Goal: Entertainment & Leisure: Consume media (video, audio)

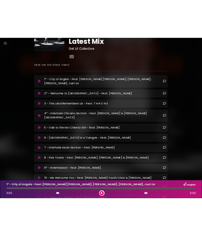
scroll to position [78, 0]
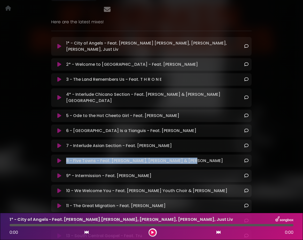
drag, startPoint x: 197, startPoint y: 137, endPoint x: 85, endPoint y: 131, distance: 112.9
click at [85, 154] on div "8 - Five Towns - Feat. Dante Basco, Jason Chu & Ariana Lee Loading Track... Name" at bounding box center [151, 160] width 201 height 12
copy p "8 - Five Towns - Feat. Dante Basco, Jason Chu & Ariana Lee"
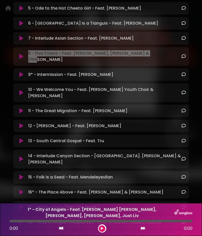
scroll to position [219, 0]
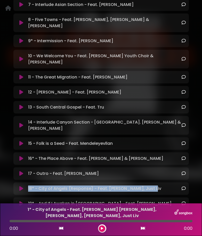
drag, startPoint x: 155, startPoint y: 159, endPoint x: 27, endPoint y: 158, distance: 128.2
click at [27, 185] on div "18* - City of Angels (Response) - Feat. Brandon XIV, Just Liv Loading Track..." at bounding box center [106, 188] width 160 height 6
copy p "18* - City of Angels (Response) - Feat. Brandon XIV, Just Liv"
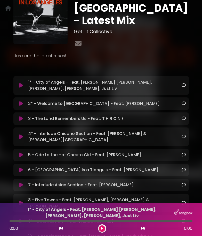
scroll to position [40, 0]
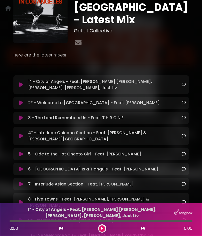
click at [35, 83] on p "1* - City of Angels - Feat. Jackson Brown, Cheech Marin, Brandon XIV, Just Liv …" at bounding box center [105, 84] width 154 height 12
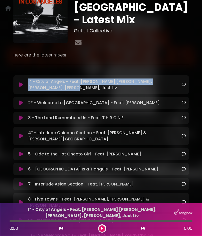
drag, startPoint x: 35, startPoint y: 83, endPoint x: 25, endPoint y: 79, distance: 10.8
click at [25, 79] on div "1* - City of Angels - Feat. Jackson Brown, Cheech Marin, Brandon XIV, Just Liv …" at bounding box center [102, 84] width 170 height 12
copy div "1* - City of Angels - Feat. Jackson Brown, Cheech Marin, Brandon XIV, Just Liv"
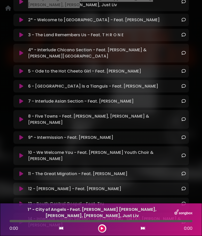
scroll to position [125, 0]
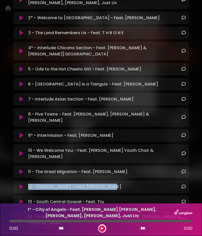
drag, startPoint x: 116, startPoint y: 164, endPoint x: 27, endPoint y: 165, distance: 89.7
click at [27, 183] on div "12 - Jordan Downs - Feat. Elize Waters Loading Track..." at bounding box center [106, 186] width 160 height 6
copy p "12 - Jordan Downs - Feat. Elize Waters"
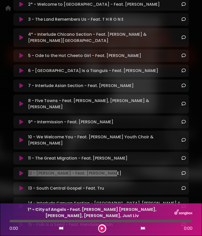
scroll to position [139, 0]
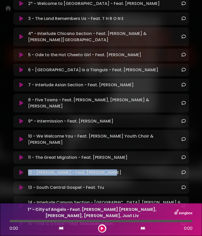
drag, startPoint x: 145, startPoint y: 44, endPoint x: 23, endPoint y: 44, distance: 121.5
click at [23, 52] on div "5 - Ode to the Hot Cheeto Girl - Feat. Jazmine Minchez Loading Track..." at bounding box center [102, 55] width 170 height 6
copy div "5 - Ode to the Hot Cheeto Girl - Feat. Jazmine Minchez"
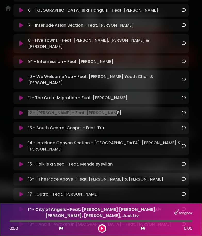
scroll to position [203, 0]
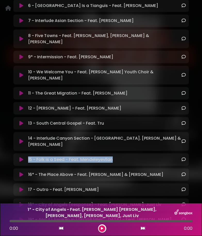
drag, startPoint x: 120, startPoint y: 129, endPoint x: 26, endPoint y: 132, distance: 93.9
click at [26, 156] on div "15 - Folk is a Seed - Feat. Mendeleyevllan Loading Track..." at bounding box center [106, 159] width 160 height 6
copy p "15 - Folk is a Seed - Feat. Mendeleyevllan"
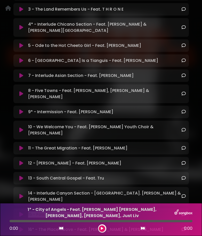
scroll to position [147, 0]
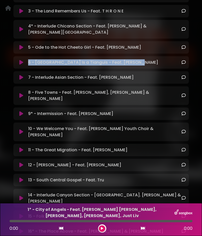
drag, startPoint x: 139, startPoint y: 51, endPoint x: 10, endPoint y: 55, distance: 128.6
click at [10, 55] on div "If I Awaken In Los Angeles - Latest Mix Get Lit Collective Here are the latest …" at bounding box center [101, 83] width 182 height 402
copy div "6 - Los Angeles Is a Tianguis - Feat. Luis Rodriguez"
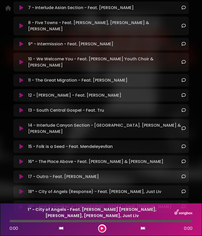
scroll to position [217, 0]
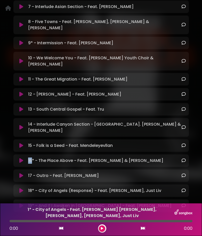
drag, startPoint x: 164, startPoint y: 131, endPoint x: 28, endPoint y: 132, distance: 136.0
click at [28, 157] on div "16* - The Place Above - Feat. Samantha Rios & Mendeleyevllan Loading Track..." at bounding box center [106, 160] width 160 height 6
drag, startPoint x: 164, startPoint y: 130, endPoint x: 27, endPoint y: 133, distance: 137.0
click at [27, 157] on div "16* - The Place Above - Feat. Samantha Rios & Mendeleyevllan Loading Track..." at bounding box center [106, 160] width 160 height 6
copy p "16* - The Place Above - Feat. Samantha Rios & Mendeleyevllan"
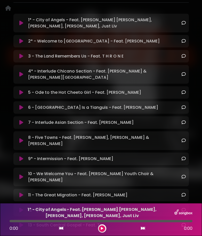
scroll to position [87, 0]
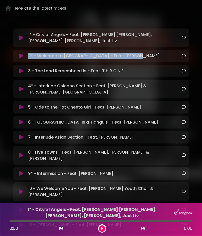
drag, startPoint x: 147, startPoint y: 52, endPoint x: 71, endPoint y: 42, distance: 77.4
click at [71, 42] on div "1* - City of Angels - Feat. Jackson Brown, Cheech Marin, Brandon XIV, Just Liv …" at bounding box center [101, 184] width 176 height 313
copy p "2* - Welcome to Los Angeles - Feat. Sekou Andrews"
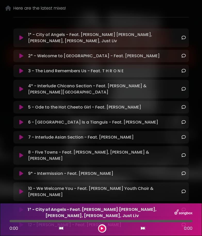
drag, startPoint x: 156, startPoint y: 98, endPoint x: 30, endPoint y: 97, distance: 125.9
click at [30, 104] on div "5 - Ode to the Hot Cheeto Girl - Feat. Jazmine Minchez Loading Track..." at bounding box center [106, 107] width 160 height 6
drag, startPoint x: 148, startPoint y: 96, endPoint x: 27, endPoint y: 98, distance: 121.5
click at [27, 104] on div "5 - Ode to the Hot Cheeto Girl - Feat. Jazmine Minchez Loading Track..." at bounding box center [106, 107] width 160 height 6
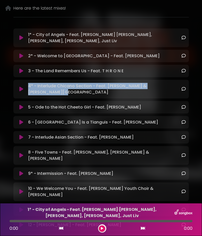
drag, startPoint x: 28, startPoint y: 81, endPoint x: 167, endPoint y: 84, distance: 138.4
click at [167, 84] on div "4* - Interlude Chicano Section - Feat. Sekou Andrews & Jazmine Minchez Loading …" at bounding box center [101, 89] width 176 height 19
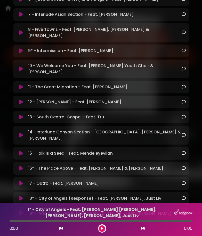
scroll to position [219, 0]
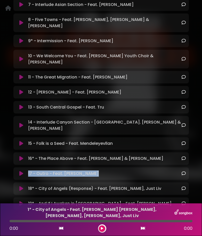
drag, startPoint x: 105, startPoint y: 144, endPoint x: 23, endPoint y: 144, distance: 82.7
click at [23, 170] on div "17 - Outro - Feat. Sekou Andrews Loading Track..." at bounding box center [102, 173] width 170 height 6
drag, startPoint x: 136, startPoint y: 55, endPoint x: 27, endPoint y: 56, distance: 109.6
click at [27, 74] on div "11 - The Great Migration - Feat. Monique Mitchell Loading Track..." at bounding box center [106, 77] width 160 height 6
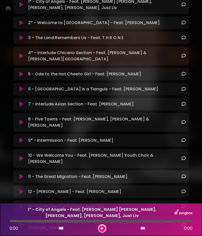
scroll to position [88, 0]
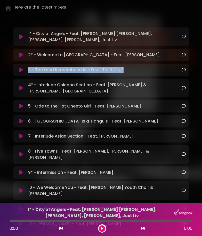
drag, startPoint x: 132, startPoint y: 65, endPoint x: 27, endPoint y: 65, distance: 104.7
click at [27, 67] on div "3 - The Land Remembers Us - Feat. T H R O N E Loading Track..." at bounding box center [106, 70] width 160 height 6
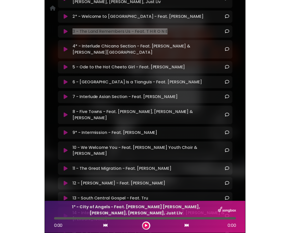
scroll to position [127, 0]
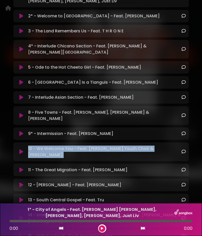
drag, startPoint x: 27, startPoint y: 131, endPoint x: 140, endPoint y: 139, distance: 113.5
click at [140, 139] on div "1* - City of Angels - Feat. Jackson Brown, Cheech Marin, Brandon XIV, Just Liv …" at bounding box center [101, 145] width 176 height 313
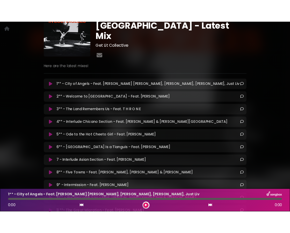
scroll to position [45, 0]
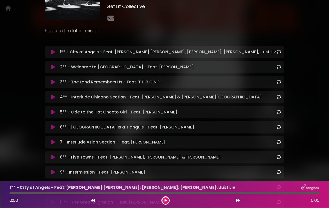
scroll to position [69, 0]
click at [218, 28] on p "Here are the latest mixes!" at bounding box center [164, 31] width 239 height 6
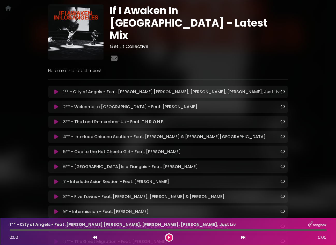
scroll to position [0, 0]
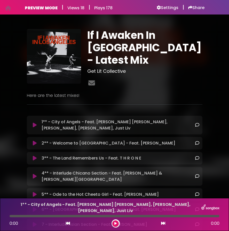
click at [35, 123] on div "1** - City of Angels - Feat. Jackson Brown, Cheech Marin, Brandon XIV, Just Liv…" at bounding box center [115, 125] width 170 height 12
click at [34, 122] on icon at bounding box center [35, 124] width 4 height 5
click at [35, 122] on icon at bounding box center [35, 124] width 4 height 5
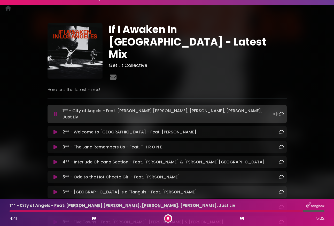
scroll to position [11, 0]
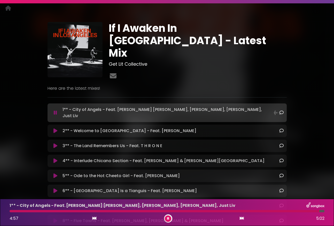
click at [167, 218] on button at bounding box center [168, 218] width 6 height 6
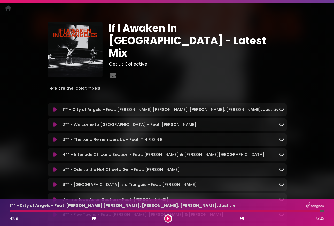
click at [169, 218] on button at bounding box center [168, 218] width 6 height 6
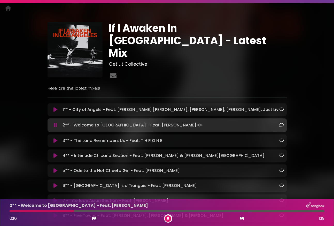
click at [36, 211] on div at bounding box center [42, 211] width 65 height 2
click at [168, 221] on button at bounding box center [168, 218] width 6 height 6
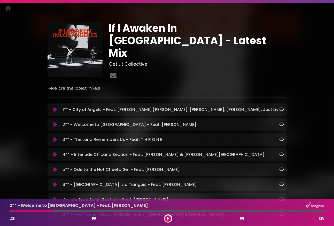
click at [171, 218] on button at bounding box center [168, 218] width 6 height 6
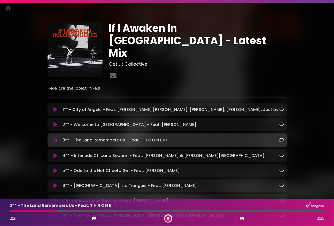
click at [171, 218] on button at bounding box center [168, 218] width 6 height 6
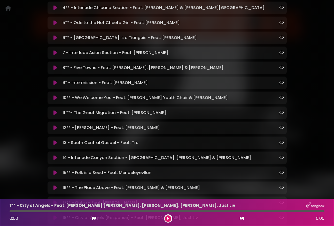
scroll to position [242, 0]
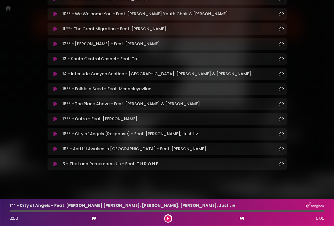
click at [55, 161] on icon at bounding box center [56, 163] width 4 height 5
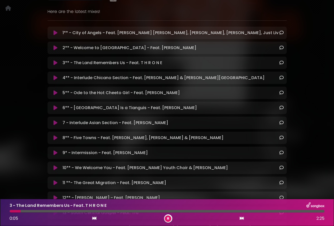
scroll to position [81, 0]
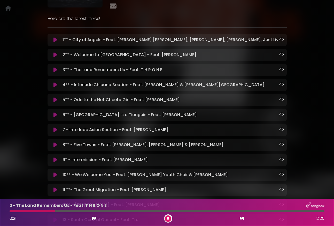
click at [55, 67] on icon at bounding box center [56, 69] width 4 height 5
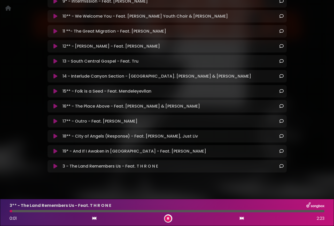
scroll to position [243, 0]
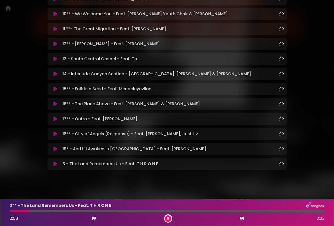
click at [167, 219] on button at bounding box center [168, 218] width 6 height 6
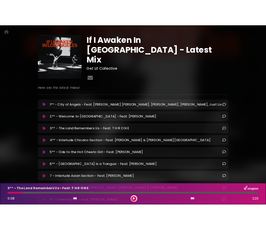
scroll to position [12, 0]
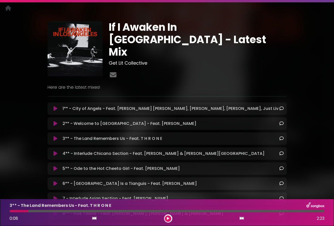
click at [170, 219] on button at bounding box center [168, 218] width 6 height 6
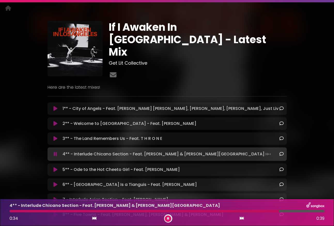
click at [168, 219] on icon at bounding box center [168, 218] width 2 height 3
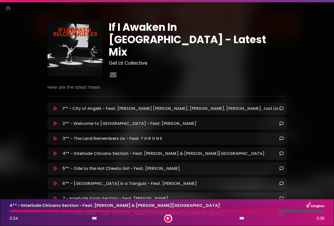
click at [270, 211] on div at bounding box center [145, 211] width 270 height 2
click at [265, 211] on div at bounding box center [145, 211] width 270 height 2
click at [263, 211] on div at bounding box center [145, 211] width 270 height 2
click at [262, 211] on div at bounding box center [145, 211] width 270 height 2
click at [269, 211] on div at bounding box center [145, 211] width 270 height 2
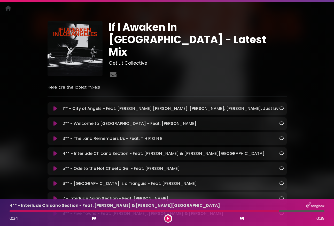
drag, startPoint x: 267, startPoint y: 212, endPoint x: 288, endPoint y: 213, distance: 21.5
click at [253, 212] on div at bounding box center [145, 211] width 270 height 2
drag, startPoint x: 279, startPoint y: 211, endPoint x: 259, endPoint y: 211, distance: 20.2
click at [259, 211] on div at bounding box center [145, 211] width 270 height 2
click at [168, 218] on icon at bounding box center [168, 218] width 2 height 3
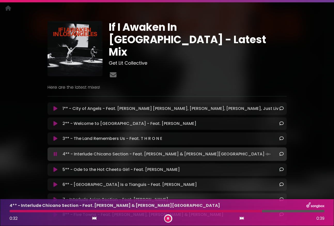
click at [168, 218] on icon at bounding box center [168, 218] width 2 height 3
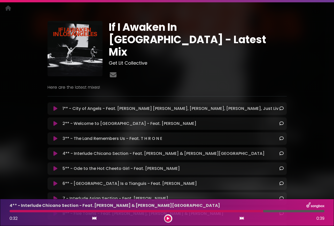
click at [168, 217] on icon at bounding box center [168, 218] width 2 height 3
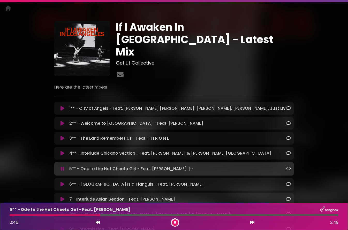
click at [87, 215] on div at bounding box center [55, 215] width 91 height 2
click at [89, 217] on div "5** - Ode to the Hot Cheeto Girl - Feat. Jazmine Minchez 0:40 2:49" at bounding box center [173, 217] width 335 height 20
click at [174, 224] on button at bounding box center [175, 223] width 6 height 6
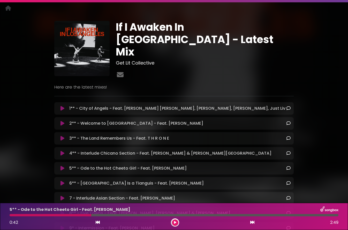
click at [175, 223] on icon at bounding box center [175, 222] width 2 height 3
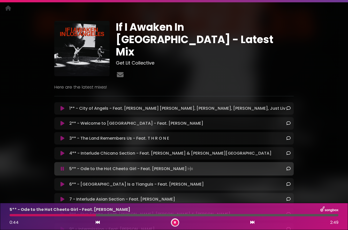
click at [175, 223] on icon at bounding box center [175, 222] width 2 height 3
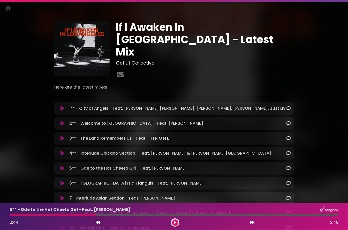
click at [175, 222] on icon at bounding box center [175, 222] width 2 height 3
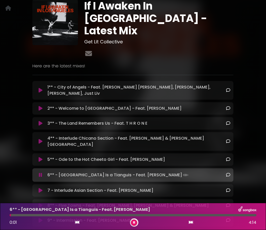
scroll to position [34, 0]
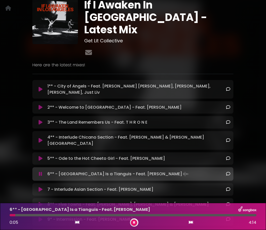
click at [134, 223] on icon at bounding box center [134, 222] width 2 height 3
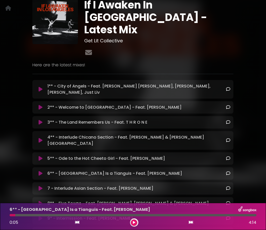
click at [134, 223] on icon at bounding box center [134, 222] width 2 height 3
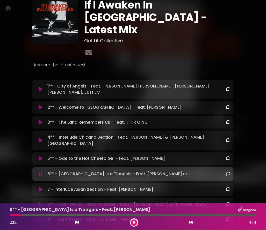
click at [134, 223] on icon at bounding box center [134, 222] width 2 height 3
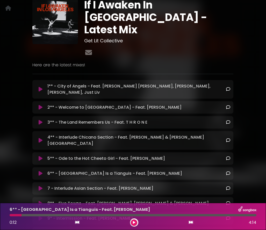
click at [18, 216] on div at bounding box center [16, 215] width 12 height 2
click at [19, 217] on div "6** - Los Angeles Is a Tianguis - Feat. Luis Rodriguez 0:12 4:14" at bounding box center [132, 217] width 253 height 20
click at [16, 217] on div "6** - Los Angeles Is a Tianguis - Feat. Luis Rodriguez 0:12 4:14" at bounding box center [132, 217] width 253 height 20
click at [16, 219] on div "0:12 4:14" at bounding box center [132, 223] width 253 height 8
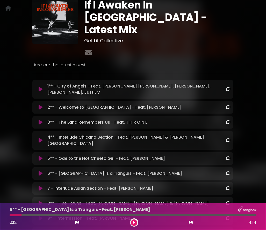
click at [20, 214] on div "6** - Los Angeles Is a Tianguis - Feat. Luis Rodriguez 0:12 4:14" at bounding box center [132, 217] width 253 height 20
click at [19, 216] on div at bounding box center [16, 215] width 12 height 2
click at [17, 216] on div at bounding box center [16, 215] width 12 height 2
click at [135, 223] on button at bounding box center [134, 223] width 6 height 6
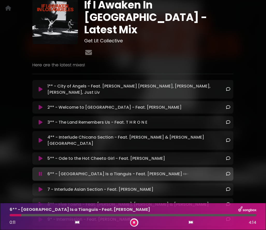
click at [135, 223] on button at bounding box center [134, 223] width 6 height 6
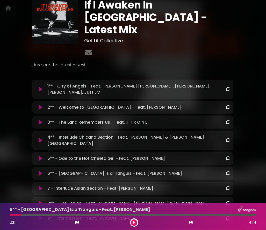
click at [133, 223] on icon at bounding box center [134, 222] width 2 height 3
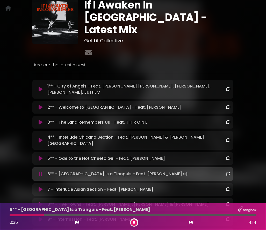
click at [134, 223] on icon at bounding box center [134, 222] width 2 height 3
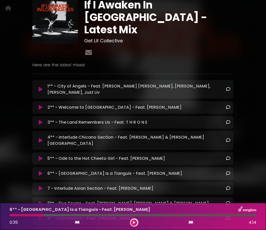
click at [133, 223] on icon at bounding box center [134, 222] width 2 height 3
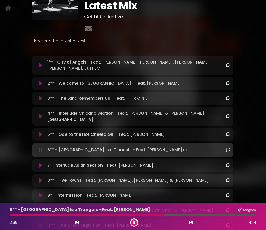
scroll to position [59, 0]
click at [134, 223] on icon at bounding box center [134, 222] width 2 height 3
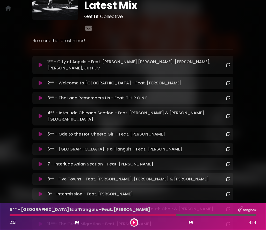
click at [134, 223] on icon at bounding box center [134, 222] width 2 height 3
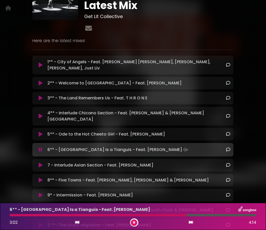
click at [132, 222] on button at bounding box center [134, 223] width 6 height 6
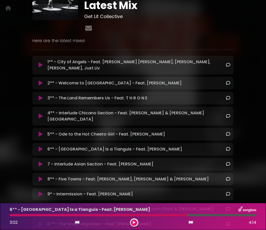
click at [134, 225] on button at bounding box center [134, 223] width 6 height 6
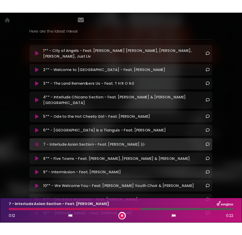
scroll to position [78, 0]
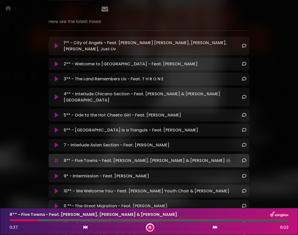
click at [32, 222] on div "8** - Five Towns - Feat. Dante Basco, Jason Chu & Ariana Lee 0:37 6:03" at bounding box center [148, 221] width 285 height 20
click at [33, 221] on div at bounding box center [24, 220] width 29 height 2
click at [30, 221] on div at bounding box center [20, 220] width 20 height 2
click at [150, 226] on icon at bounding box center [150, 227] width 2 height 3
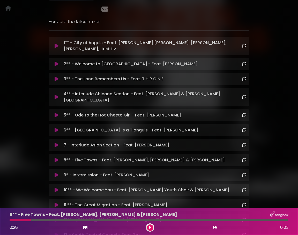
click at [149, 226] on icon at bounding box center [150, 227] width 2 height 3
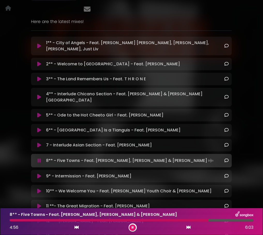
click at [34, 221] on div at bounding box center [109, 220] width 199 height 2
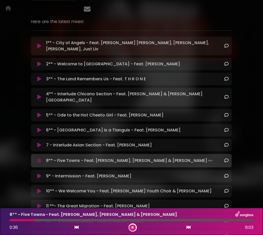
click at [34, 221] on div at bounding box center [132, 220] width 244 height 2
click at [24, 220] on div at bounding box center [22, 220] width 25 height 2
click at [20, 221] on div at bounding box center [17, 220] width 15 height 2
click at [16, 221] on div at bounding box center [15, 220] width 11 height 2
click at [40, 221] on div at bounding box center [132, 220] width 244 height 2
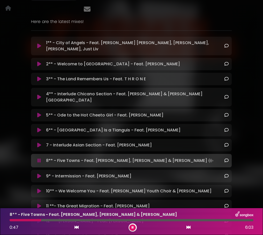
click at [50, 221] on div at bounding box center [132, 220] width 244 height 2
click at [133, 226] on icon at bounding box center [133, 227] width 2 height 3
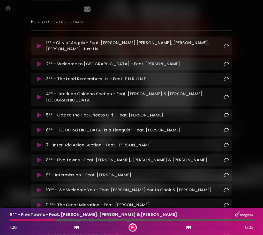
click at [132, 226] on icon at bounding box center [132, 227] width 2 height 3
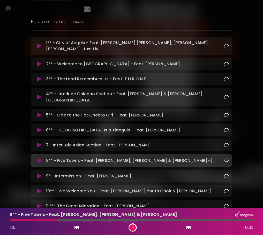
click at [74, 220] on div at bounding box center [132, 220] width 244 height 2
click at [84, 222] on div "8** - Five Towns - Feat. Dante Basco, Jason Chu & Ariana Lee 1:37 6:03" at bounding box center [131, 221] width 250 height 20
click at [86, 222] on div "8** - Five Towns - Feat. Dante Basco, Jason Chu & Ariana Lee 1:38 6:03" at bounding box center [131, 221] width 250 height 20
click at [81, 222] on div "8** - Five Towns - Feat. Dante Basco, Jason Chu & Ariana Lee 1:39 6:03" at bounding box center [131, 221] width 250 height 20
click at [81, 221] on div at bounding box center [132, 220] width 244 height 2
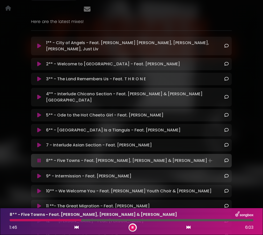
click at [86, 221] on div at bounding box center [132, 220] width 244 height 2
click at [90, 222] on div "8** - Five Towns - Feat. Dante Basco, Jason Chu & Ariana Lee 1:55 6:03" at bounding box center [131, 221] width 250 height 20
click at [97, 222] on div "8** - Five Towns - Feat. Dante Basco, Jason Chu & Ariana Lee 1:56 6:03" at bounding box center [131, 221] width 250 height 20
click at [98, 221] on div at bounding box center [132, 220] width 244 height 2
click at [133, 226] on icon at bounding box center [133, 227] width 2 height 3
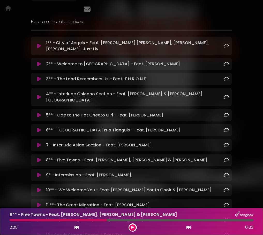
click at [131, 226] on icon at bounding box center [132, 227] width 2 height 3
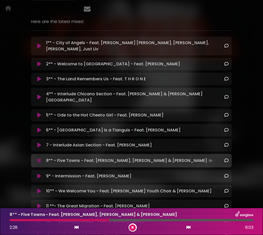
click at [124, 221] on div at bounding box center [132, 220] width 244 height 2
click at [136, 221] on div at bounding box center [132, 220] width 244 height 2
click at [142, 221] on div at bounding box center [132, 220] width 244 height 2
click at [135, 221] on div at bounding box center [76, 220] width 133 height 2
click at [180, 221] on div at bounding box center [132, 220] width 244 height 2
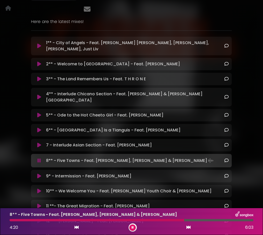
click at [189, 221] on div at bounding box center [132, 220] width 244 height 2
click at [196, 222] on div "8** - Five Towns - Feat. Dante Basco, Jason Chu & Ariana Lee 4:29 6:03" at bounding box center [131, 221] width 250 height 20
click at [202, 222] on div "8** - Five Towns - Feat. Dante Basco, Jason Chu & Ariana Lee 4:30 6:03" at bounding box center [131, 221] width 250 height 20
click at [203, 221] on div at bounding box center [132, 220] width 244 height 2
click at [209, 220] on div at bounding box center [132, 220] width 244 height 2
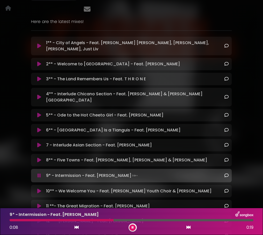
click at [132, 226] on icon at bounding box center [133, 227] width 2 height 3
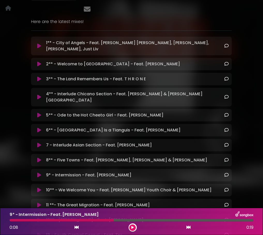
click at [132, 226] on icon at bounding box center [132, 227] width 2 height 3
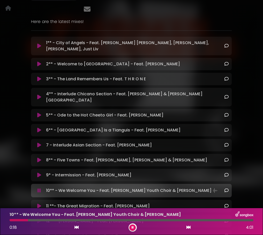
click at [75, 226] on icon at bounding box center [76, 227] width 4 height 4
click at [132, 226] on icon at bounding box center [133, 227] width 2 height 3
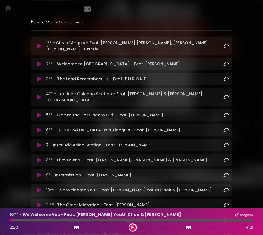
click at [131, 226] on button at bounding box center [132, 228] width 6 height 6
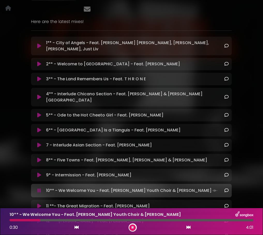
click at [133, 226] on button at bounding box center [132, 228] width 6 height 6
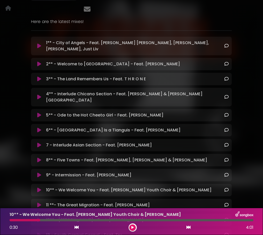
click at [134, 226] on button at bounding box center [132, 228] width 6 height 6
click at [50, 221] on div at bounding box center [32, 220] width 45 height 2
click at [49, 221] on div at bounding box center [32, 220] width 45 height 2
click at [132, 226] on icon at bounding box center [132, 227] width 2 height 3
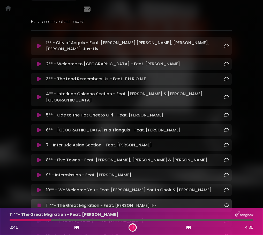
click at [45, 221] on div at bounding box center [30, 220] width 41 height 2
click at [132, 226] on icon at bounding box center [133, 227] width 2 height 3
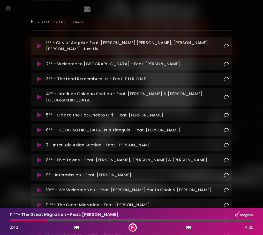
click at [75, 187] on p "10** - We Welcome You - Feat. Fernando Pullum Youth Choir & Bria Burke Loading …" at bounding box center [128, 190] width 165 height 6
click at [38, 188] on icon at bounding box center [39, 190] width 4 height 5
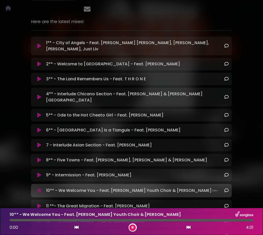
click at [90, 222] on div "10** - We Welcome You - Feat. Fernando Pullum Youth Choir & Bria Burke 0:00 4:01" at bounding box center [131, 221] width 250 height 20
click at [92, 222] on div "10** - We Welcome You - Feat. Fernando Pullum Youth Choir & Bria Burke 0:01 4:01" at bounding box center [131, 221] width 250 height 20
click at [91, 220] on div at bounding box center [132, 220] width 244 height 2
click at [120, 221] on div at bounding box center [132, 220] width 244 height 2
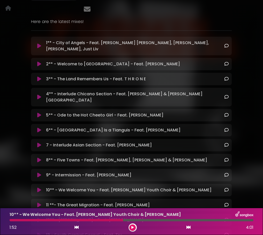
click at [133, 226] on icon at bounding box center [132, 227] width 2 height 3
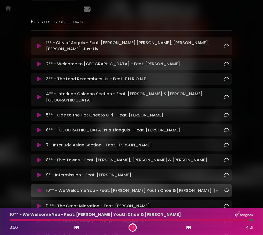
click at [135, 226] on button at bounding box center [132, 228] width 6 height 6
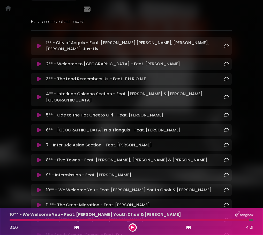
click at [132, 226] on icon at bounding box center [132, 227] width 2 height 3
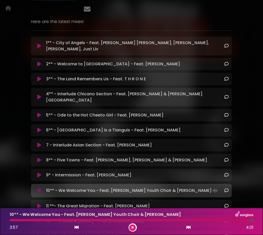
click at [106, 203] on p "11 **- The Great Migration - Feat. Monique Mitchell Loading Track..." at bounding box center [98, 206] width 104 height 6
click at [190, 226] on icon at bounding box center [188, 227] width 4 height 4
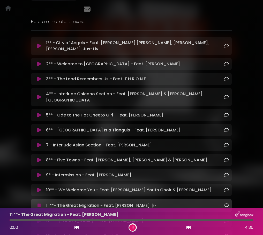
click at [62, 220] on div at bounding box center [132, 220] width 244 height 2
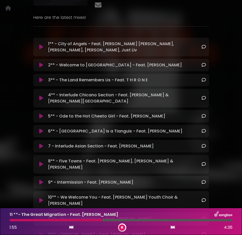
click at [124, 226] on button at bounding box center [122, 228] width 6 height 6
click at [122, 226] on icon at bounding box center [122, 227] width 2 height 3
click at [121, 226] on icon at bounding box center [122, 227] width 2 height 3
click at [182, 221] on div at bounding box center [121, 220] width 223 height 2
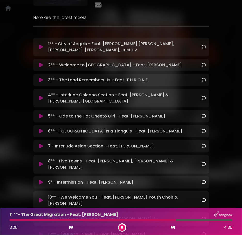
click at [176, 221] on div at bounding box center [121, 220] width 223 height 2
click at [122, 226] on icon at bounding box center [122, 227] width 2 height 3
click at [121, 226] on icon at bounding box center [122, 227] width 2 height 3
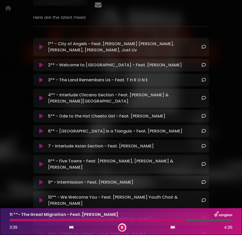
click at [121, 226] on icon at bounding box center [122, 227] width 2 height 3
click at [124, 226] on button at bounding box center [122, 228] width 6 height 6
click at [122, 226] on icon at bounding box center [122, 227] width 2 height 3
click at [119, 226] on button at bounding box center [122, 228] width 6 height 6
click at [215, 221] on div at bounding box center [121, 220] width 223 height 2
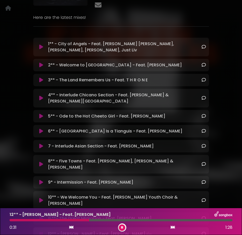
click at [79, 221] on div at bounding box center [50, 220] width 80 height 2
click at [85, 220] on div at bounding box center [49, 220] width 78 height 2
click at [78, 220] on div at bounding box center [49, 220] width 78 height 2
click at [123, 226] on icon at bounding box center [122, 227] width 2 height 3
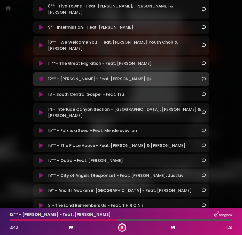
scroll to position [231, 0]
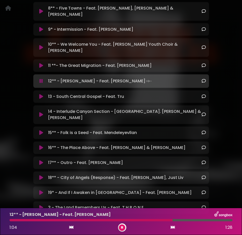
click at [160, 221] on div at bounding box center [91, 220] width 163 height 2
click at [148, 221] on div at bounding box center [87, 220] width 154 height 2
click at [122, 226] on icon at bounding box center [122, 227] width 2 height 3
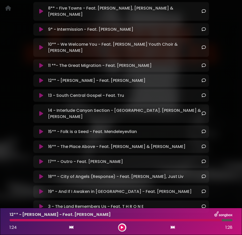
click at [122, 226] on icon at bounding box center [122, 227] width 2 height 3
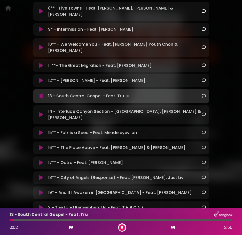
click at [121, 226] on icon at bounding box center [122, 227] width 2 height 3
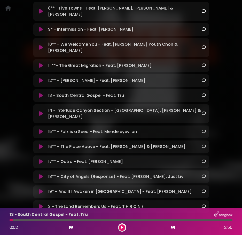
click at [42, 78] on icon at bounding box center [41, 80] width 4 height 5
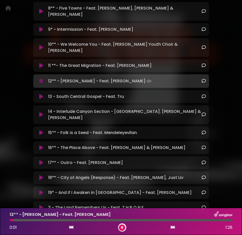
click at [222, 221] on div at bounding box center [121, 220] width 223 height 2
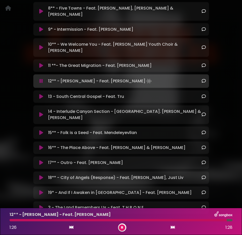
click at [123, 226] on button at bounding box center [122, 228] width 6 height 6
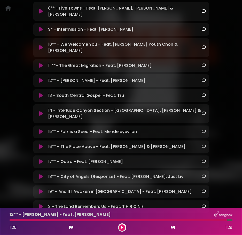
click at [122, 226] on icon at bounding box center [122, 227] width 2 height 3
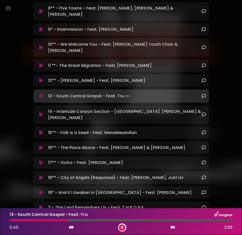
click at [121, 226] on icon at bounding box center [122, 227] width 2 height 3
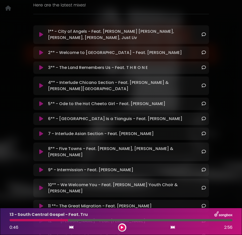
scroll to position [78, 0]
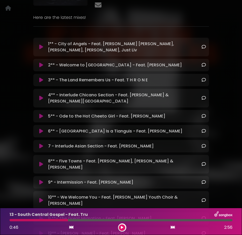
click at [121, 226] on icon at bounding box center [122, 227] width 2 height 3
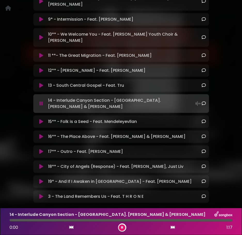
scroll to position [242, 0]
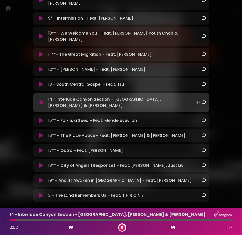
click at [122, 226] on button at bounding box center [122, 228] width 6 height 6
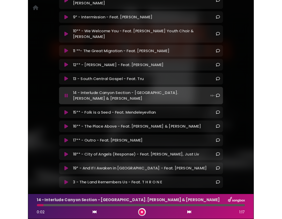
scroll to position [241, 0]
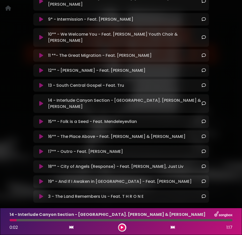
click at [43, 83] on button at bounding box center [41, 85] width 10 height 5
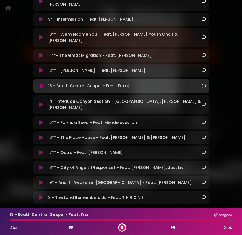
click at [229, 221] on div at bounding box center [121, 220] width 223 height 2
click at [122, 226] on icon at bounding box center [122, 227] width 2 height 3
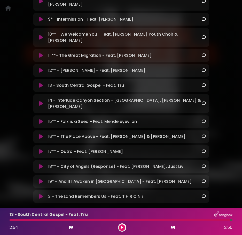
click at [124, 226] on button at bounding box center [122, 228] width 6 height 6
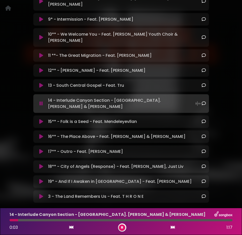
click at [122, 226] on icon at bounding box center [122, 227] width 2 height 3
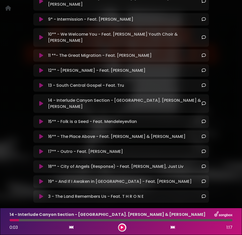
click at [122, 226] on icon at bounding box center [122, 227] width 2 height 3
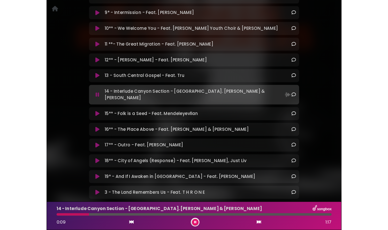
scroll to position [231, 0]
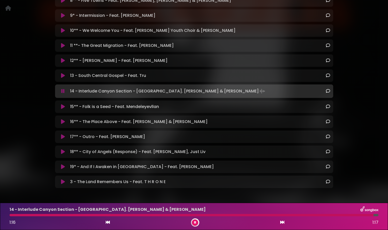
click at [194, 224] on button at bounding box center [195, 222] width 6 height 6
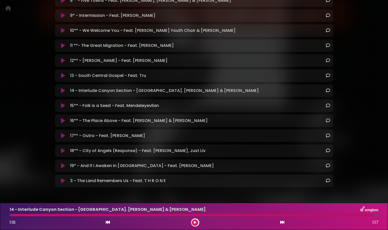
click at [196, 222] on icon at bounding box center [195, 222] width 2 height 3
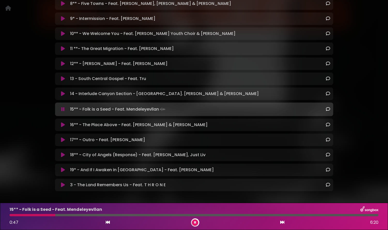
scroll to position [235, 0]
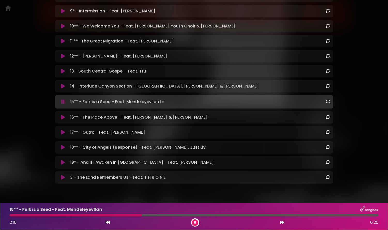
click at [194, 222] on icon at bounding box center [195, 222] width 2 height 3
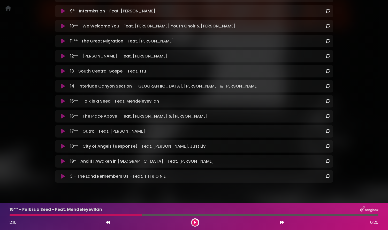
click at [195, 223] on icon at bounding box center [195, 222] width 2 height 3
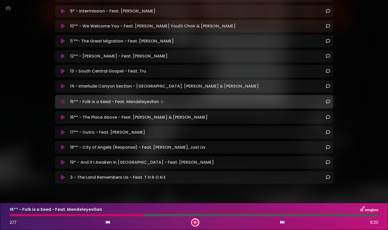
click at [195, 223] on icon at bounding box center [195, 222] width 2 height 3
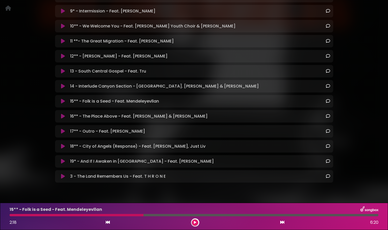
click at [196, 223] on icon at bounding box center [195, 222] width 2 height 3
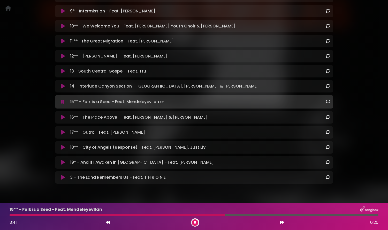
click at [196, 221] on button at bounding box center [195, 222] width 6 height 6
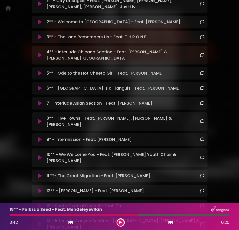
scroll to position [247, 0]
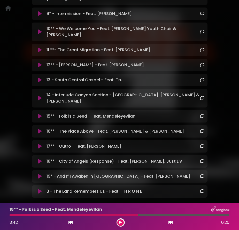
click at [119, 222] on button at bounding box center [120, 222] width 6 height 6
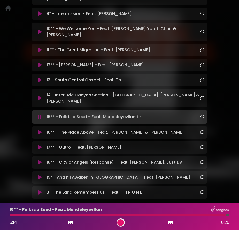
click at [120, 222] on icon at bounding box center [121, 222] width 2 height 3
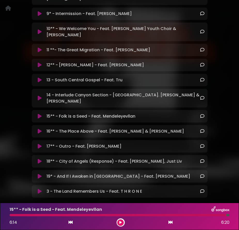
click at [224, 215] on div at bounding box center [118, 215] width 217 height 2
click at [117, 223] on div at bounding box center [121, 222] width 8 height 8
click at [120, 222] on icon at bounding box center [120, 222] width 2 height 3
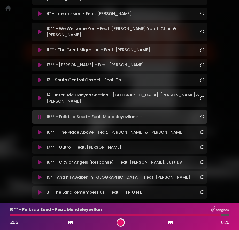
click at [221, 215] on div at bounding box center [120, 215] width 220 height 2
click at [121, 221] on icon at bounding box center [121, 222] width 2 height 3
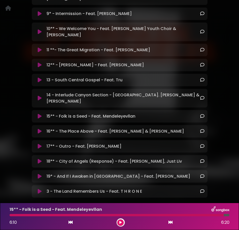
click at [120, 224] on button at bounding box center [120, 222] width 6 height 6
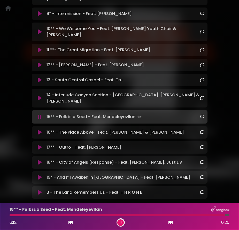
click at [120, 224] on button at bounding box center [120, 222] width 6 height 6
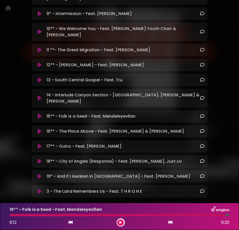
click at [120, 221] on icon at bounding box center [120, 222] width 2 height 3
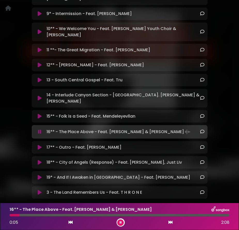
click at [118, 220] on button at bounding box center [120, 222] width 6 height 6
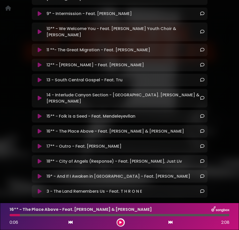
click at [121, 220] on button at bounding box center [120, 222] width 6 height 6
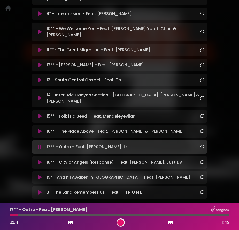
click at [121, 221] on icon at bounding box center [121, 222] width 2 height 3
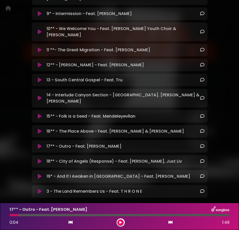
click at [120, 223] on icon at bounding box center [120, 222] width 2 height 3
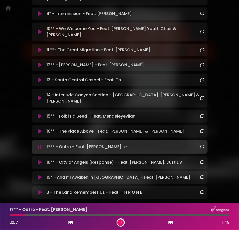
click at [13, 216] on div "17** - Outro - Feat. Sekou Andrews 0:07 1:49" at bounding box center [119, 216] width 226 height 20
click at [13, 215] on div at bounding box center [18, 215] width 17 height 2
click at [21, 215] on div at bounding box center [22, 215] width 24 height 2
click at [20, 215] on div at bounding box center [17, 215] width 15 height 2
click at [120, 222] on icon at bounding box center [121, 222] width 2 height 3
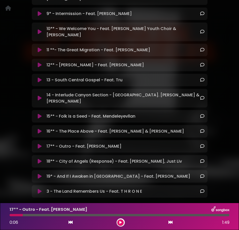
click at [118, 224] on button at bounding box center [120, 222] width 6 height 6
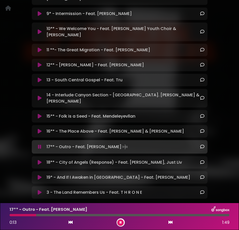
click at [31, 215] on div at bounding box center [23, 215] width 27 height 2
click at [119, 221] on button at bounding box center [120, 222] width 6 height 6
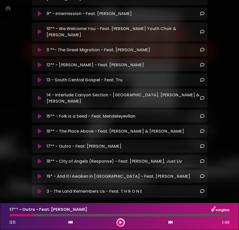
click at [122, 221] on button at bounding box center [120, 222] width 6 height 6
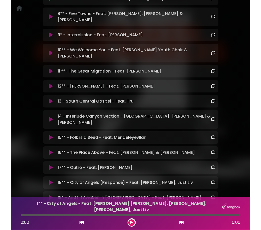
scroll to position [224, 0]
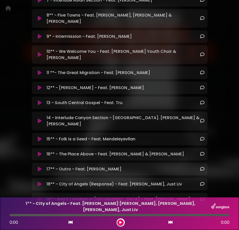
click at [38, 166] on icon at bounding box center [40, 168] width 4 height 5
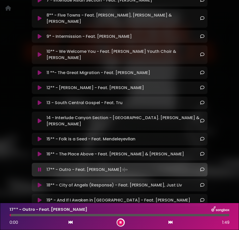
click at [108, 214] on div at bounding box center [120, 215] width 220 height 2
click at [96, 215] on div at bounding box center [120, 215] width 220 height 2
click at [81, 216] on div at bounding box center [54, 215] width 88 height 2
click at [61, 215] on div at bounding box center [47, 215] width 75 height 2
click at [54, 216] on div at bounding box center [37, 215] width 54 height 2
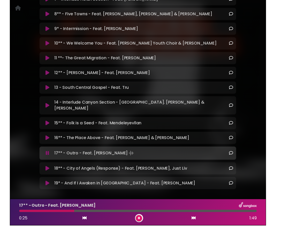
scroll to position [216, 0]
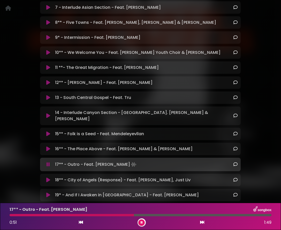
click at [82, 215] on div at bounding box center [72, 215] width 124 height 2
click at [142, 223] on icon at bounding box center [142, 222] width 2 height 3
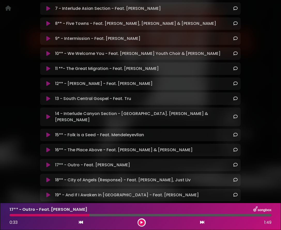
click at [143, 223] on button at bounding box center [141, 222] width 6 height 6
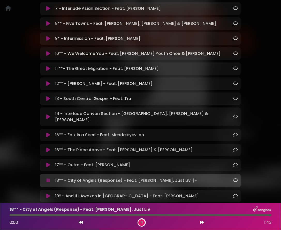
scroll to position [216, 0]
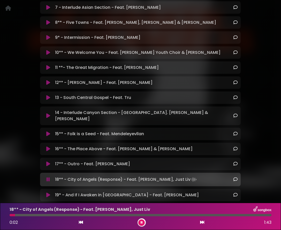
click at [142, 221] on icon at bounding box center [142, 222] width 2 height 3
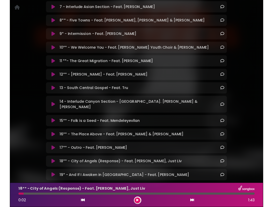
scroll to position [215, 0]
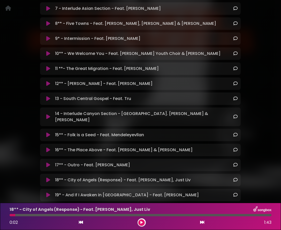
click at [49, 162] on icon at bounding box center [48, 164] width 4 height 5
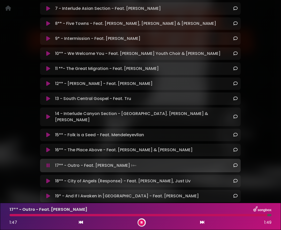
click at [239, 215] on div at bounding box center [141, 215] width 262 height 2
click at [141, 221] on icon at bounding box center [142, 222] width 2 height 3
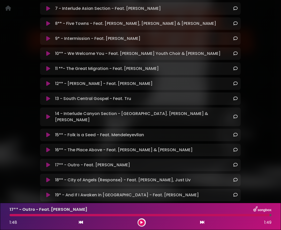
click at [142, 222] on icon at bounding box center [141, 222] width 2 height 3
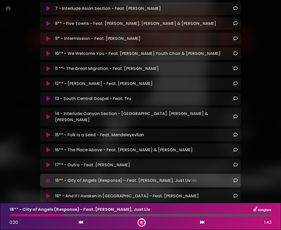
click at [142, 222] on icon at bounding box center [142, 222] width 2 height 3
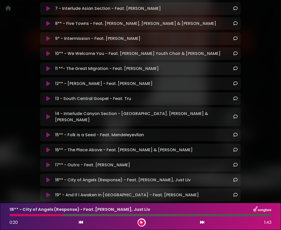
click at [28, 215] on div at bounding box center [36, 215] width 53 height 2
click at [24, 216] on div at bounding box center [36, 215] width 53 height 2
click at [134, 224] on div "0:20 1:43" at bounding box center [140, 222] width 268 height 8
drag, startPoint x: 59, startPoint y: 215, endPoint x: 34, endPoint y: 215, distance: 25.3
click at [36, 215] on div at bounding box center [36, 215] width 53 height 2
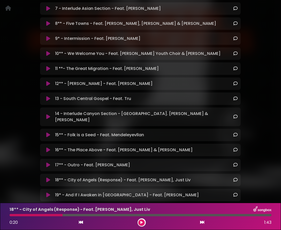
click at [33, 215] on div at bounding box center [36, 215] width 53 height 2
click at [141, 222] on icon at bounding box center [141, 222] width 2 height 3
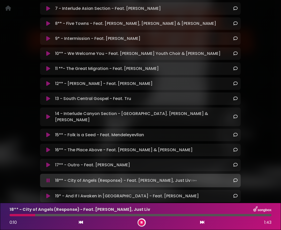
click at [141, 222] on icon at bounding box center [142, 222] width 2 height 3
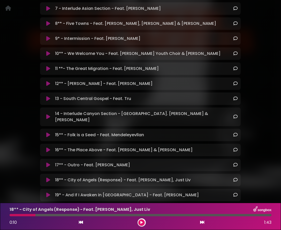
click at [20, 216] on div at bounding box center [23, 215] width 26 height 2
click at [142, 223] on icon at bounding box center [141, 222] width 2 height 3
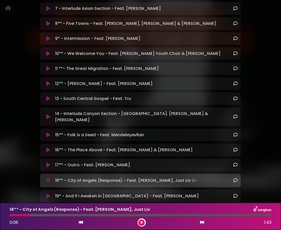
click at [142, 222] on icon at bounding box center [142, 222] width 2 height 3
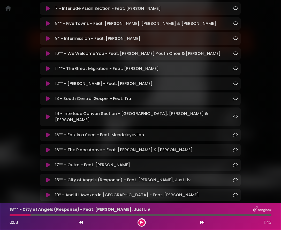
click at [139, 221] on button at bounding box center [141, 222] width 6 height 6
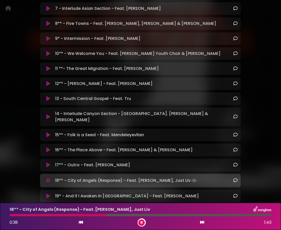
click at [90, 216] on div "18** - City of Angels (Response) - Feat. Brandon XIV, Just Liv 0:38 1:43" at bounding box center [140, 216] width 268 height 20
click at [90, 216] on div at bounding box center [59, 215] width 98 height 2
click at [90, 215] on div at bounding box center [50, 215] width 81 height 2
click at [85, 215] on div at bounding box center [141, 215] width 262 height 2
click at [141, 223] on icon at bounding box center [142, 222] width 2 height 3
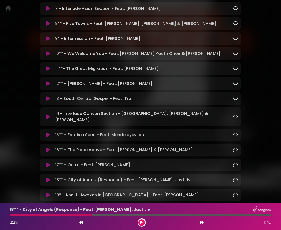
click at [144, 224] on button at bounding box center [141, 222] width 6 height 6
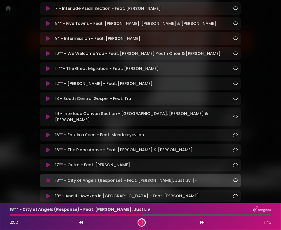
click at [142, 222] on button at bounding box center [141, 222] width 6 height 6
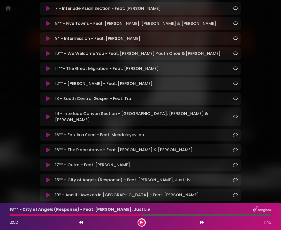
click at [143, 223] on button at bounding box center [141, 222] width 6 height 6
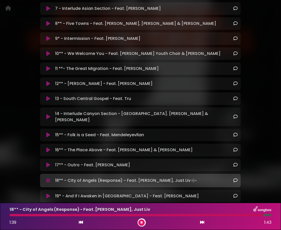
click at [164, 215] on div at bounding box center [137, 215] width 254 height 2
click at [179, 215] on div at bounding box center [99, 215] width 178 height 2
click at [144, 222] on button at bounding box center [141, 222] width 6 height 6
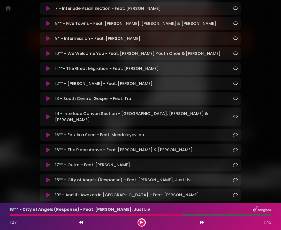
click at [140, 221] on button at bounding box center [141, 222] width 6 height 6
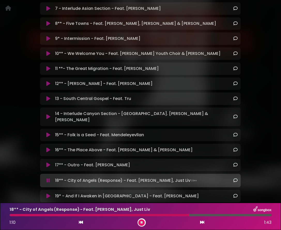
click at [166, 215] on div at bounding box center [141, 215] width 262 height 2
click at [203, 222] on icon at bounding box center [202, 222] width 4 height 4
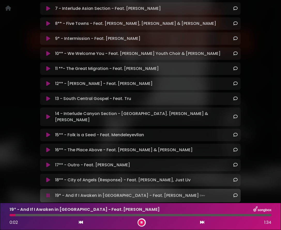
click at [158, 173] on div "18** - City of Angels (Response) - Feat. Brandon XIV, Just Liv Loading Track..." at bounding box center [140, 179] width 201 height 12
click at [147, 173] on div "18** - City of Angels (Response) - Feat. Brandon XIV, Just Liv Loading Track..." at bounding box center [140, 179] width 201 height 12
click at [47, 177] on icon at bounding box center [48, 179] width 4 height 5
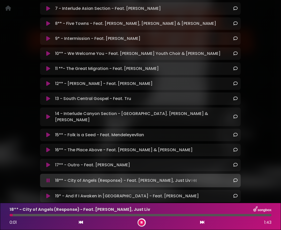
click at [239, 215] on div at bounding box center [141, 215] width 262 height 2
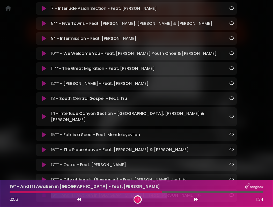
drag, startPoint x: 50, startPoint y: 164, endPoint x: 159, endPoint y: 165, distance: 109.1
click at [159, 192] on div "19* - And If I Awaken in Los Angeles - Feat. Joy Harjo Loading Track..." at bounding box center [141, 195] width 185 height 7
copy p "19* - And If I Awaken in Los Angeles - Feat. Joy Harjo"
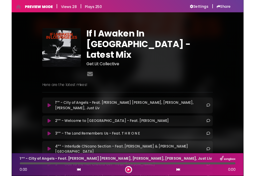
scroll to position [237, 0]
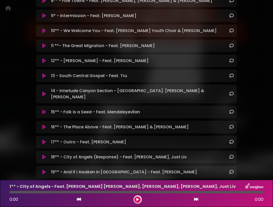
click at [44, 169] on icon at bounding box center [44, 171] width 4 height 5
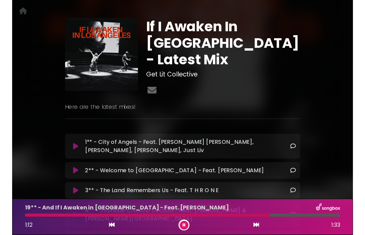
scroll to position [0, 0]
